Goal: Obtain resource: Download file/media

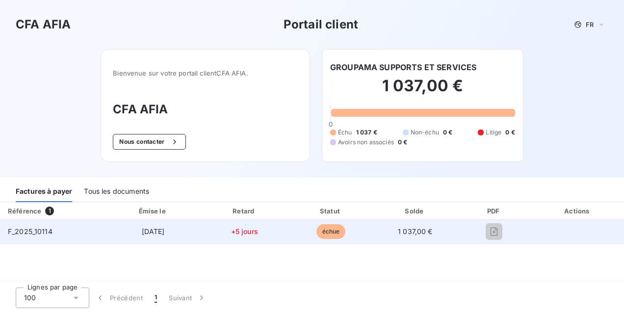
click at [59, 230] on td "F_2025_10114" at bounding box center [53, 232] width 106 height 24
click at [32, 233] on span "F_2025_10114" at bounding box center [30, 231] width 45 height 8
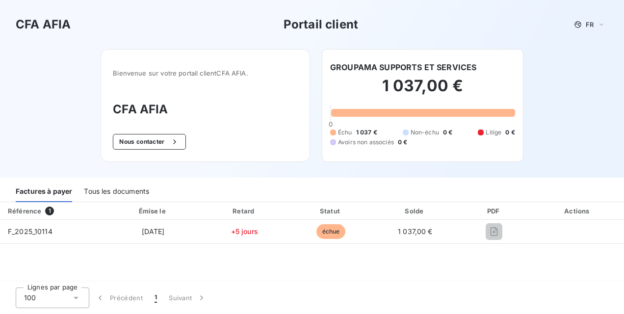
drag, startPoint x: 492, startPoint y: 228, endPoint x: 337, endPoint y: 252, distance: 157.5
click at [337, 252] on div "Référence 1 Émise le Retard Statut Solde PDF Actions F_2025_10114 [DATE] +5 jou…" at bounding box center [312, 242] width 624 height 81
click at [135, 188] on div "Tous les documents" at bounding box center [116, 192] width 65 height 21
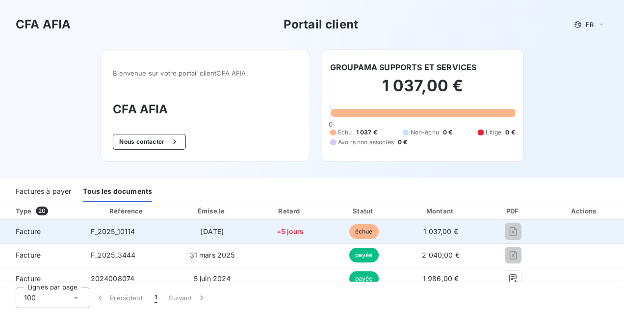
click at [432, 229] on span "1 037,00 €" at bounding box center [441, 231] width 35 height 8
click at [46, 227] on span "Facture" at bounding box center [41, 232] width 67 height 10
click at [34, 228] on span "Facture" at bounding box center [41, 232] width 67 height 10
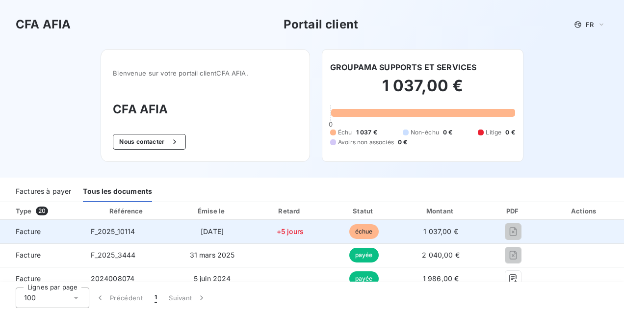
drag, startPoint x: 34, startPoint y: 228, endPoint x: 165, endPoint y: 237, distance: 130.9
click at [165, 237] on td "F_2025_10114" at bounding box center [127, 232] width 89 height 24
drag, startPoint x: 91, startPoint y: 232, endPoint x: 134, endPoint y: 233, distance: 43.2
click at [134, 233] on span "F_2025_10114" at bounding box center [113, 231] width 45 height 8
copy span "F_2025_10114"
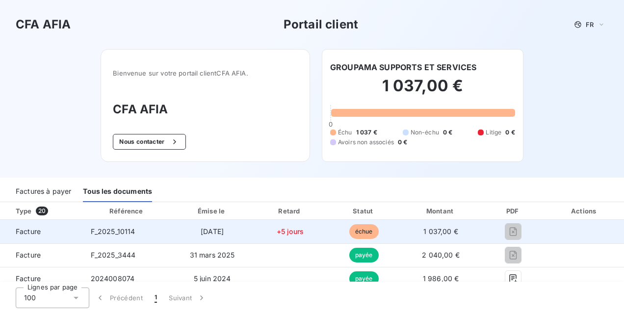
click at [62, 227] on span "Facture" at bounding box center [41, 232] width 67 height 10
drag, startPoint x: 5, startPoint y: 232, endPoint x: 139, endPoint y: 232, distance: 134.5
click at [139, 232] on tr "Facture F_2025_10114 [DATE] +5 jours échue 1 037,00 €" at bounding box center [312, 232] width 624 height 24
